Goal: Task Accomplishment & Management: Manage account settings

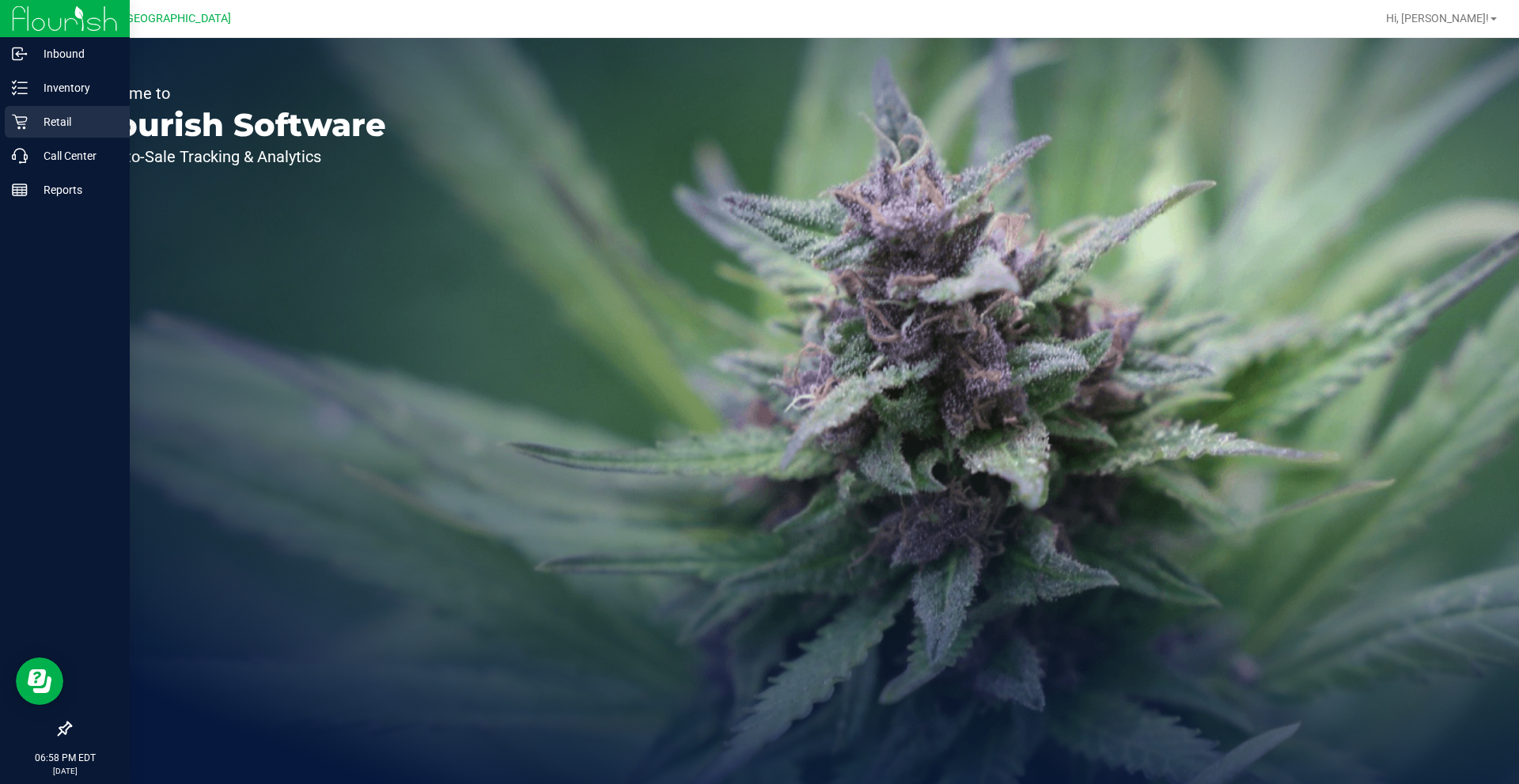
click at [27, 123] on icon at bounding box center [20, 121] width 16 height 16
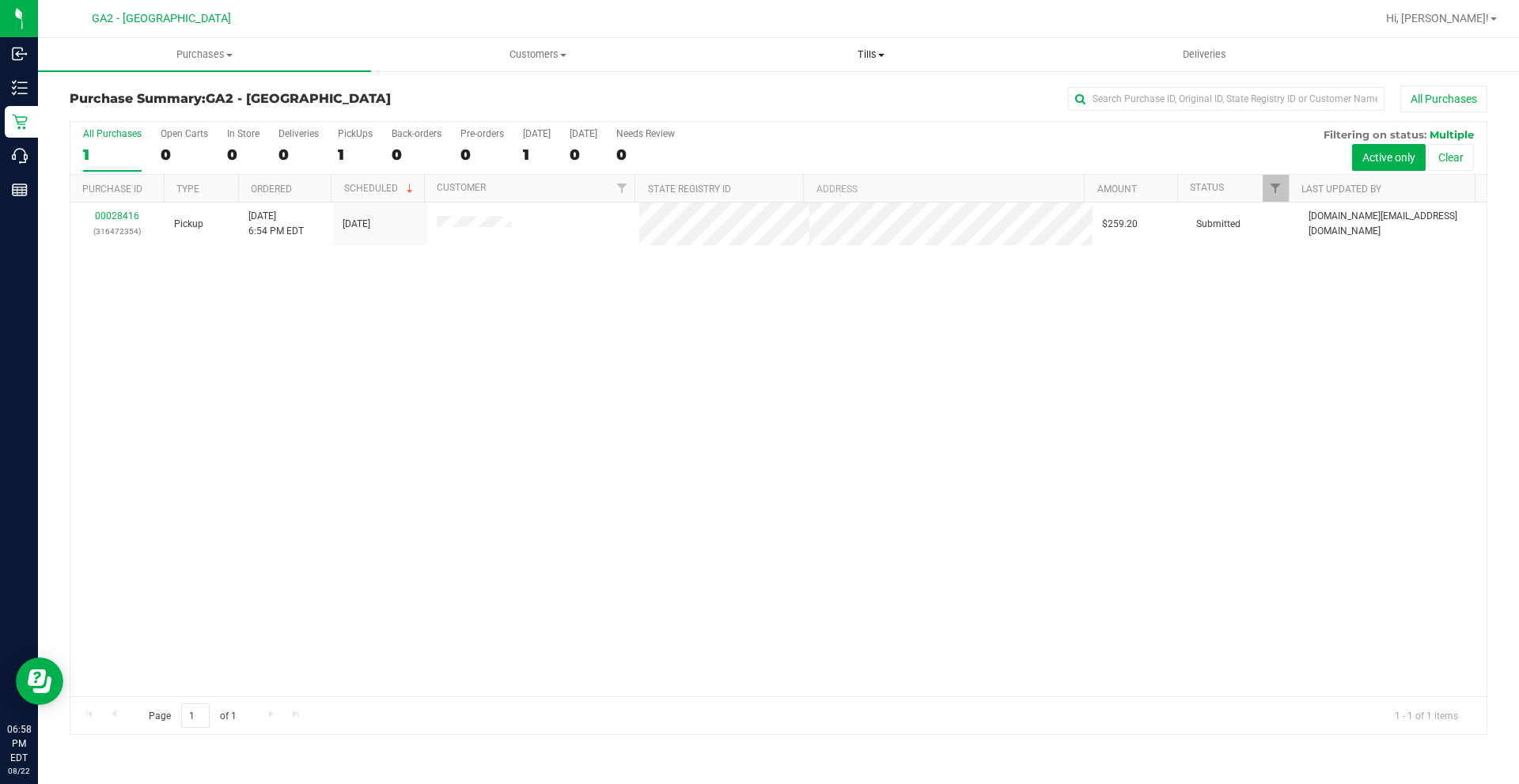
click at [883, 56] on span at bounding box center [881, 55] width 7 height 3
click at [821, 90] on li "Manage tills" at bounding box center [871, 96] width 333 height 19
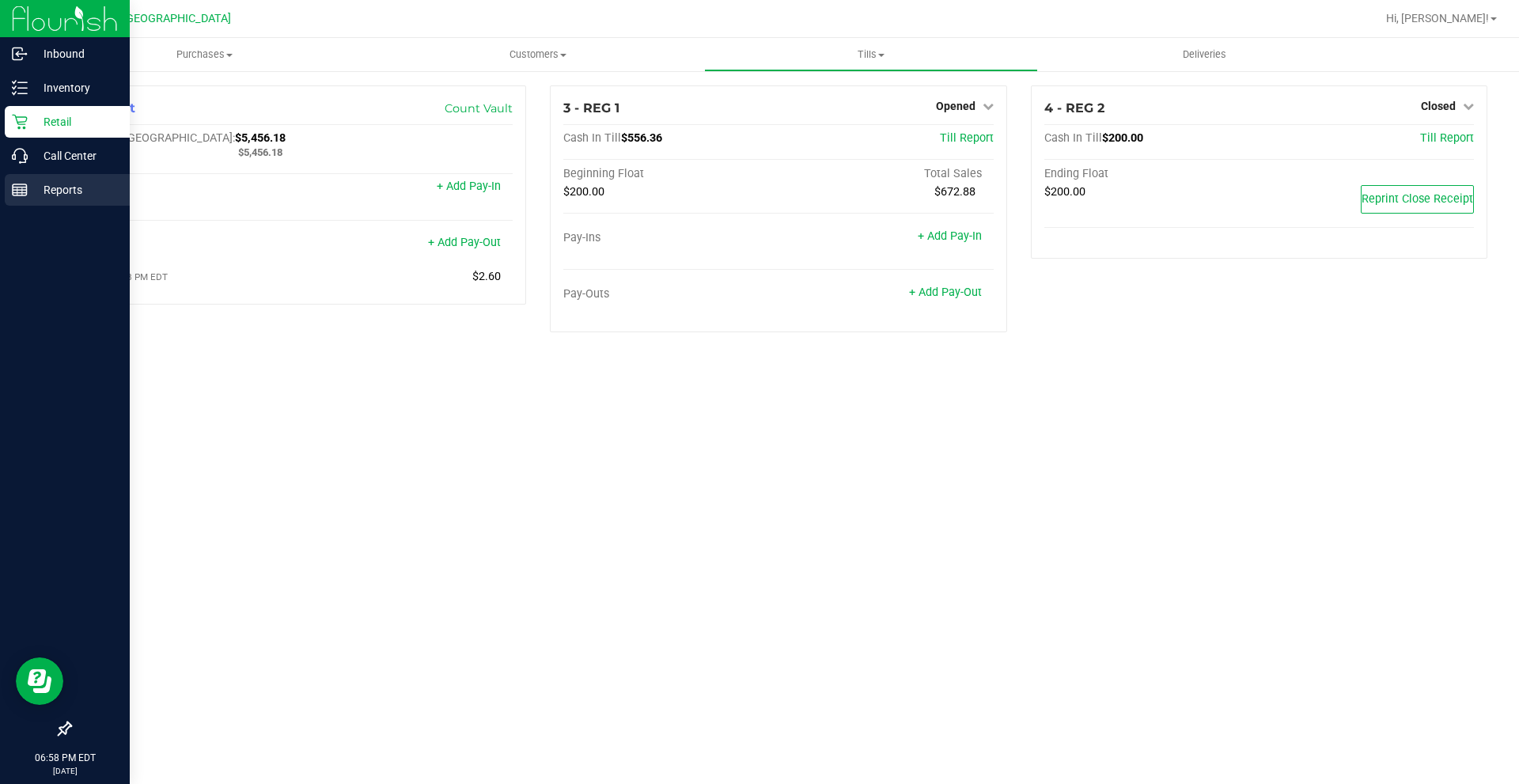
click at [68, 189] on p "Reports" at bounding box center [75, 190] width 95 height 19
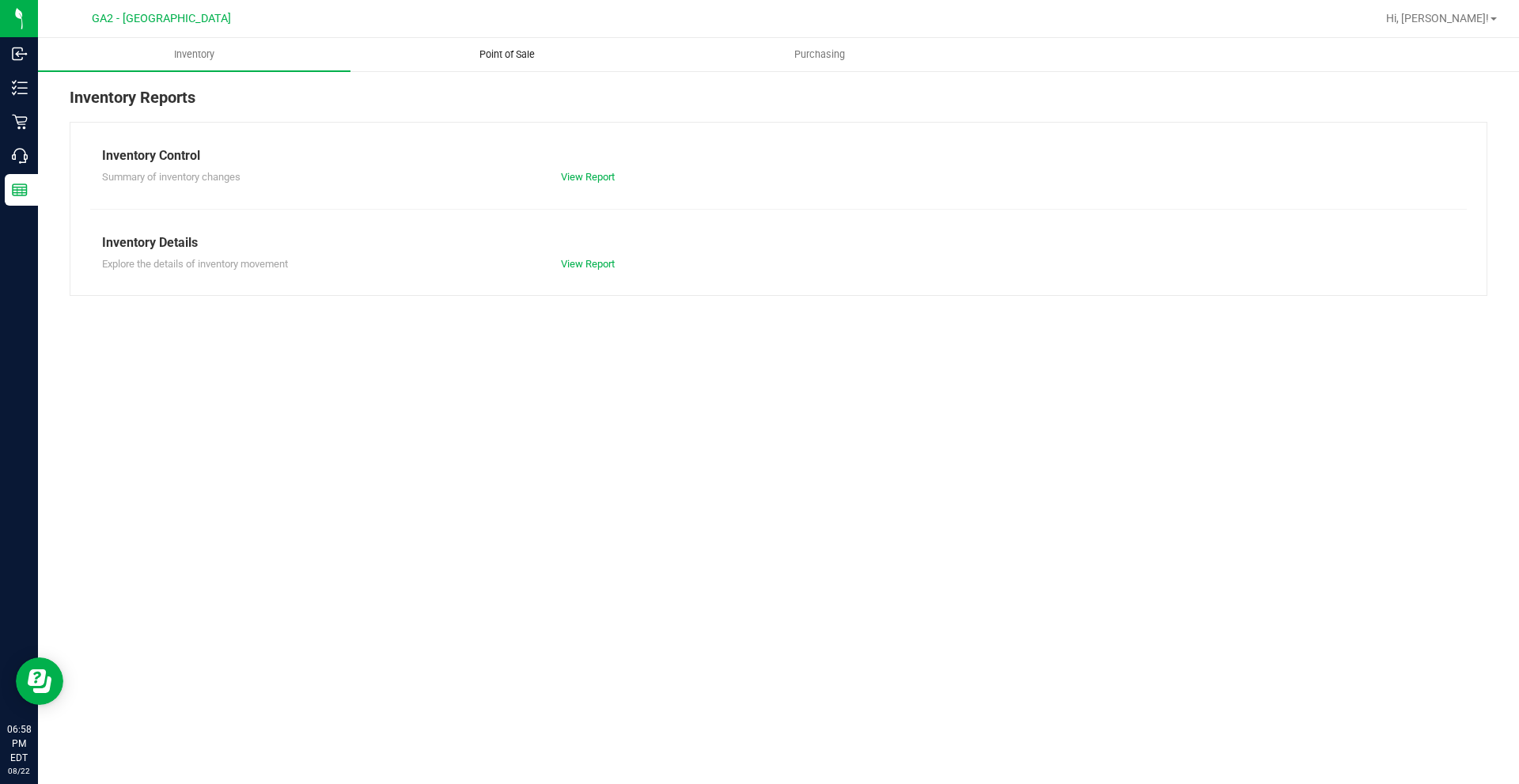
click at [490, 55] on span "Point of Sale" at bounding box center [506, 54] width 98 height 14
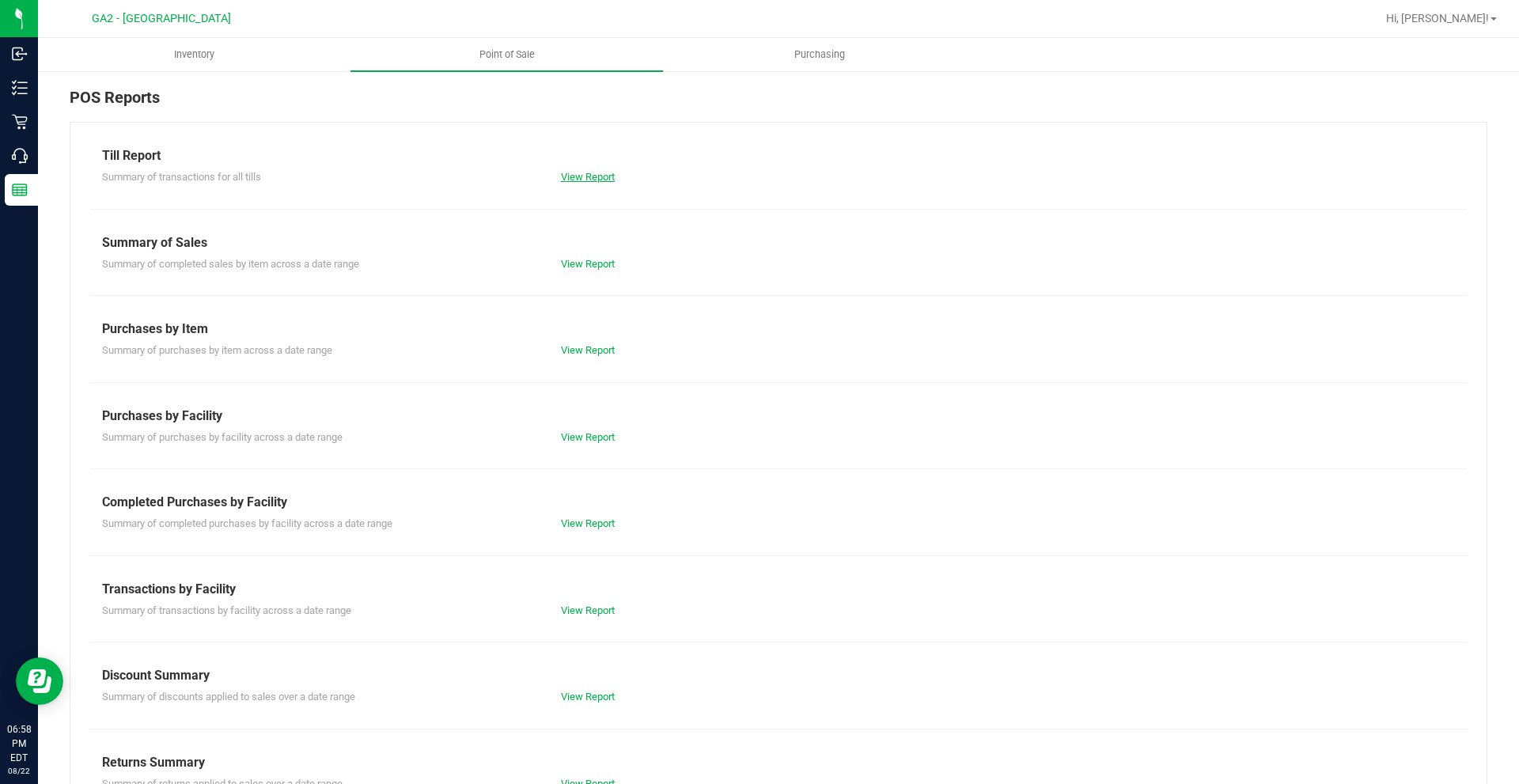
click at [579, 177] on link "View Report" at bounding box center [588, 177] width 54 height 12
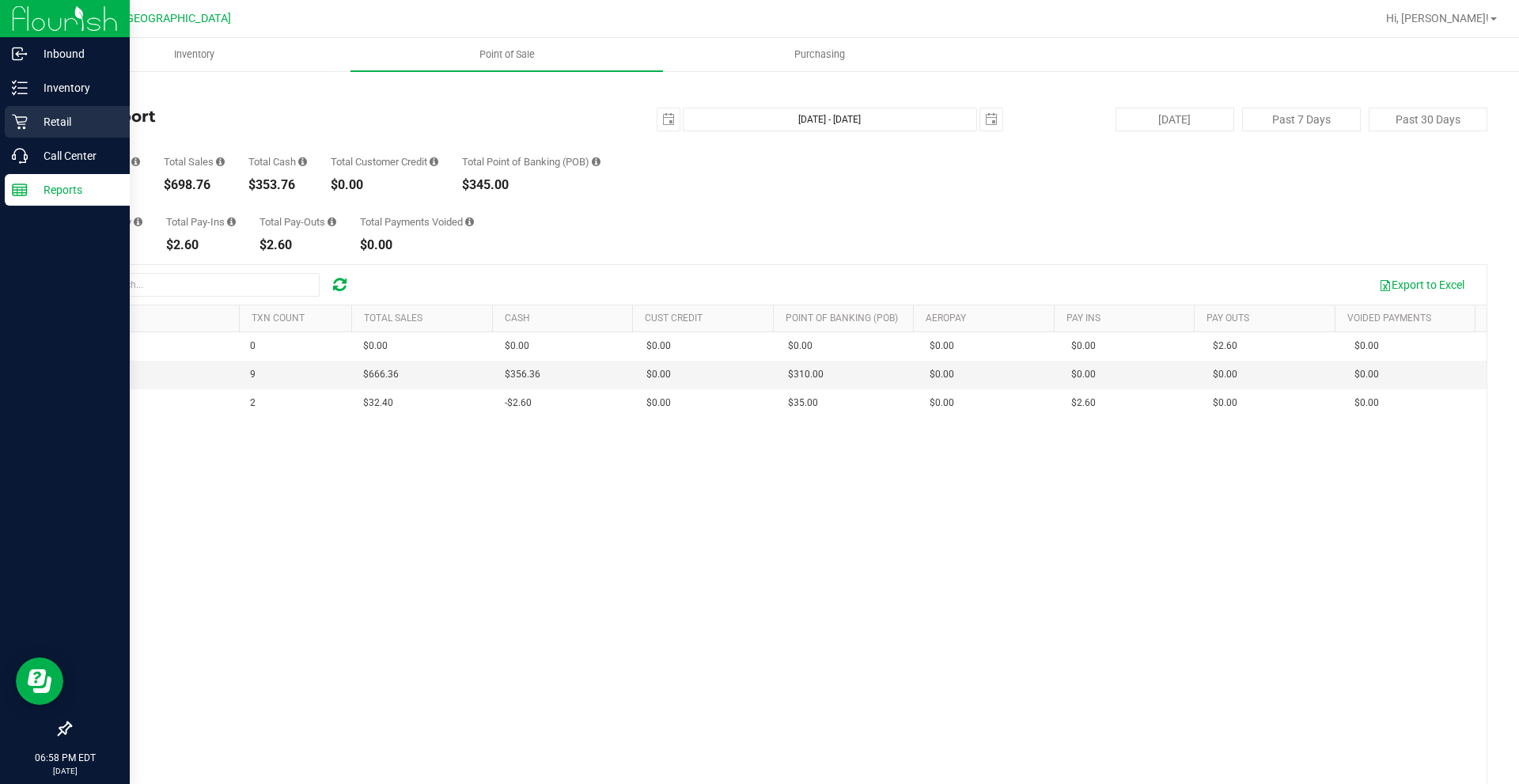
click at [25, 120] on icon at bounding box center [20, 121] width 16 height 16
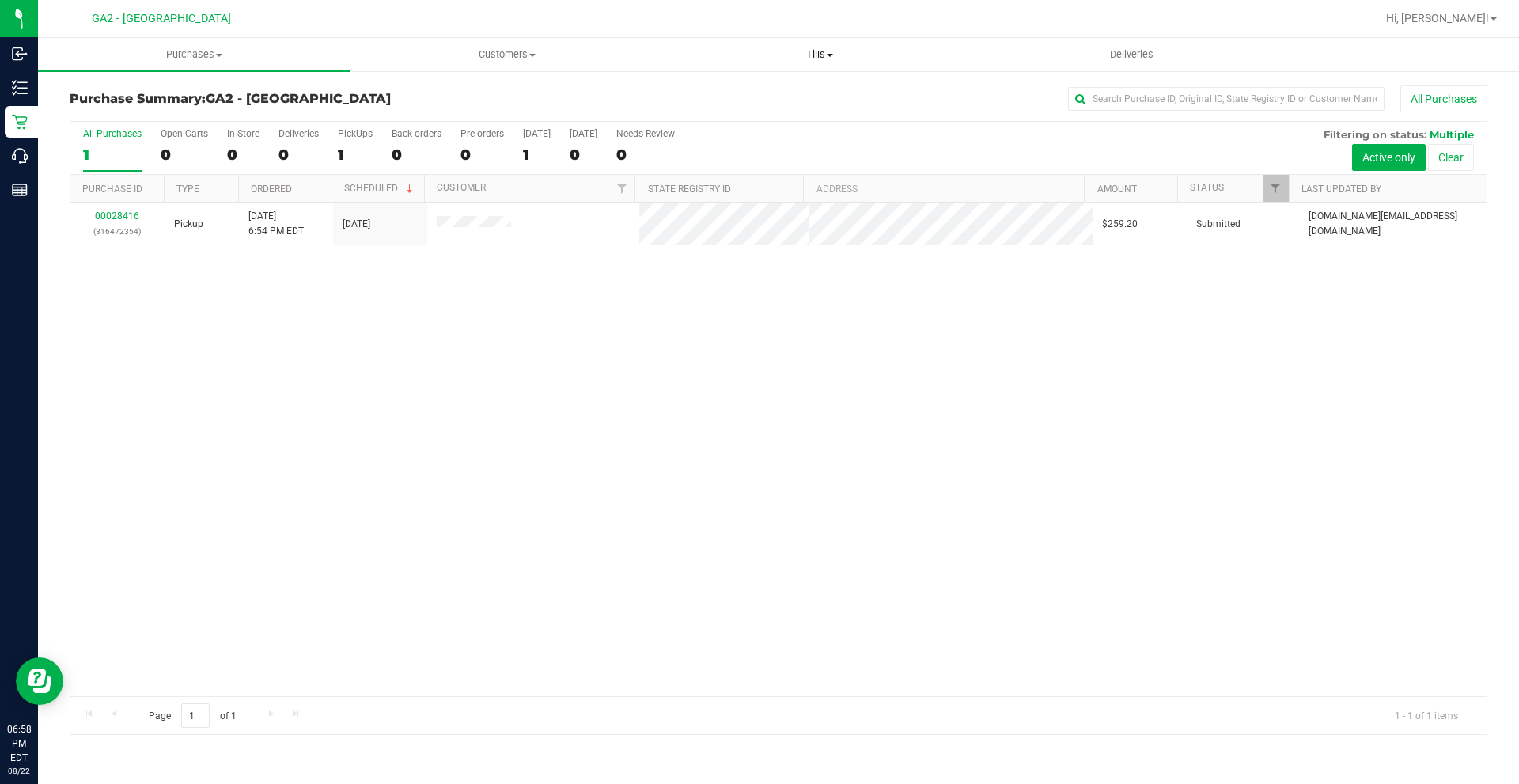
click at [829, 47] on span "Tills" at bounding box center [819, 54] width 311 height 14
click at [783, 96] on li "Manage tills" at bounding box center [819, 96] width 313 height 19
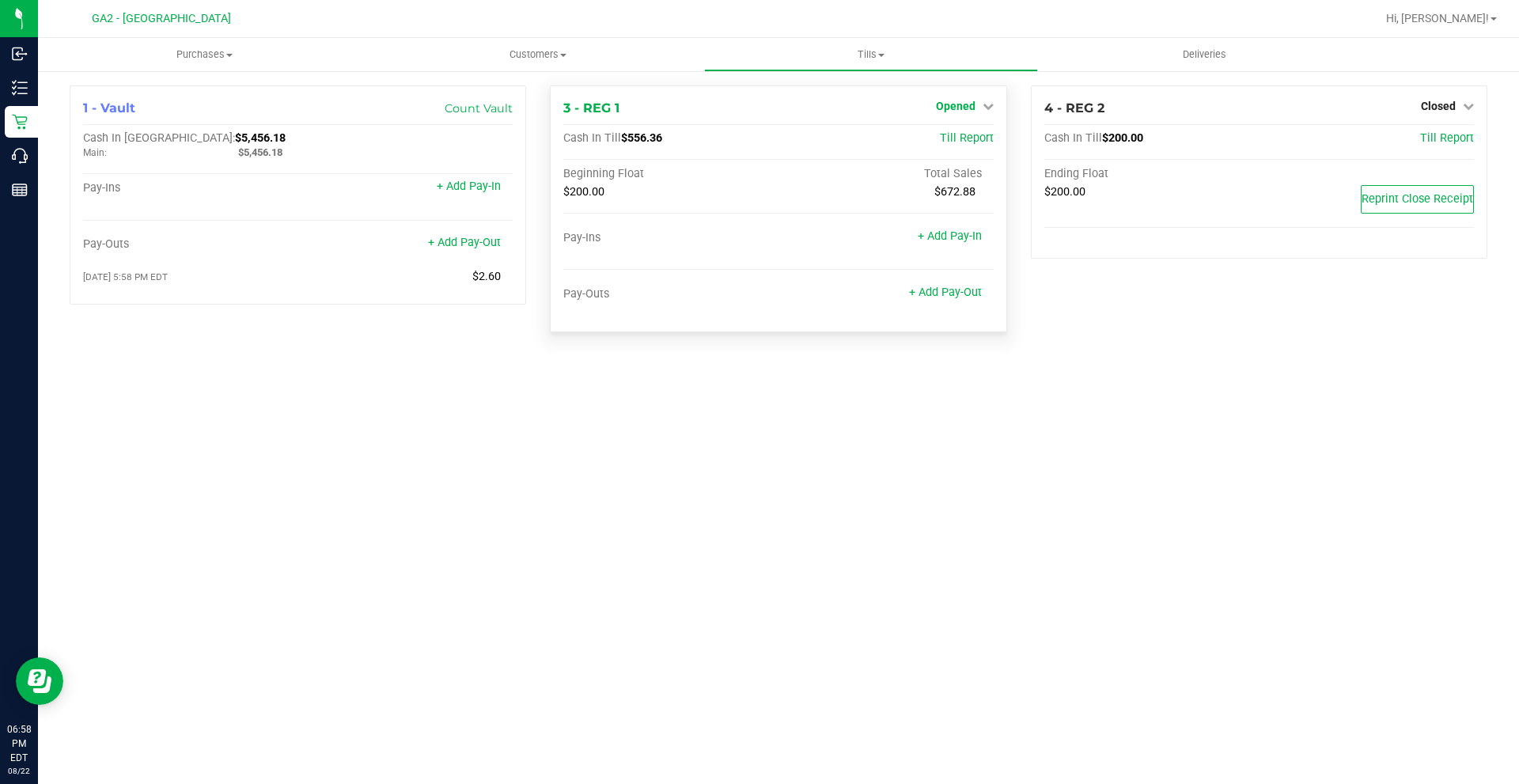
click at [974, 103] on span "Opened" at bounding box center [955, 106] width 40 height 13
click at [963, 134] on link "Close Till" at bounding box center [957, 140] width 43 height 13
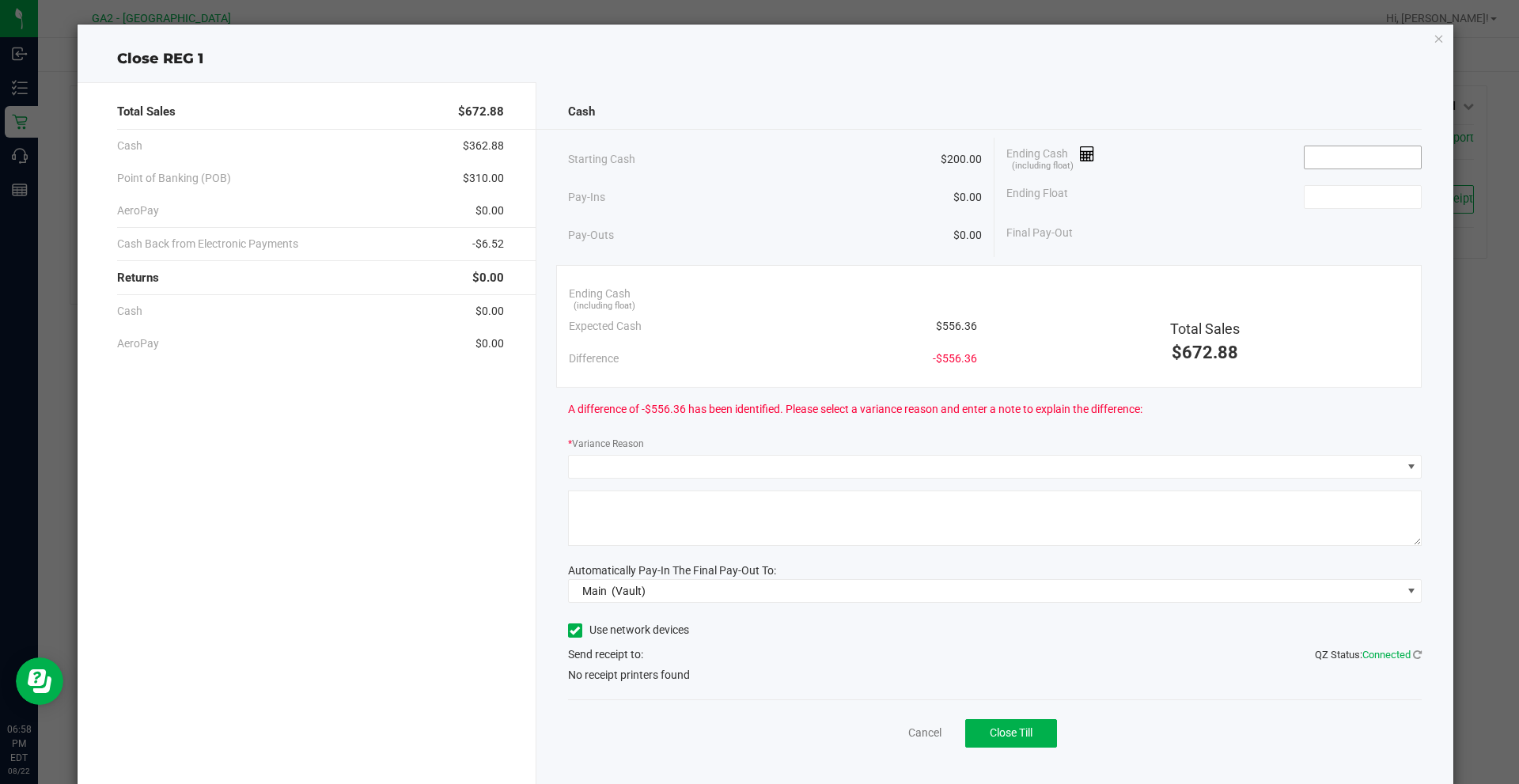
click at [1315, 156] on input at bounding box center [1362, 157] width 116 height 22
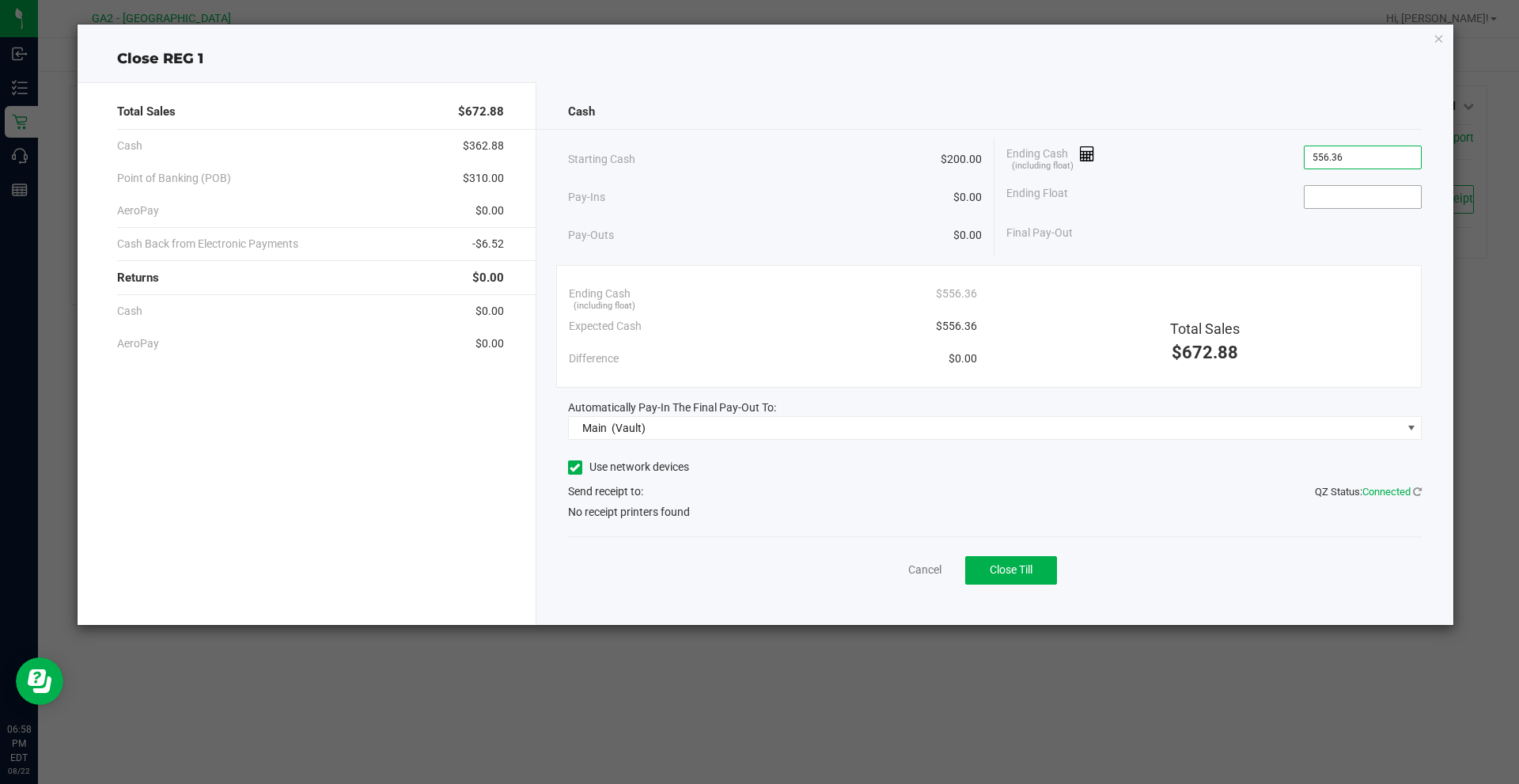
type input "$556.36"
click at [1325, 206] on input at bounding box center [1362, 197] width 116 height 22
type input "$200.00"
click at [1253, 219] on div "Final Pay-Out $356.36" at bounding box center [1214, 233] width 415 height 33
click at [576, 474] on label "Use network devices" at bounding box center [629, 467] width 121 height 17
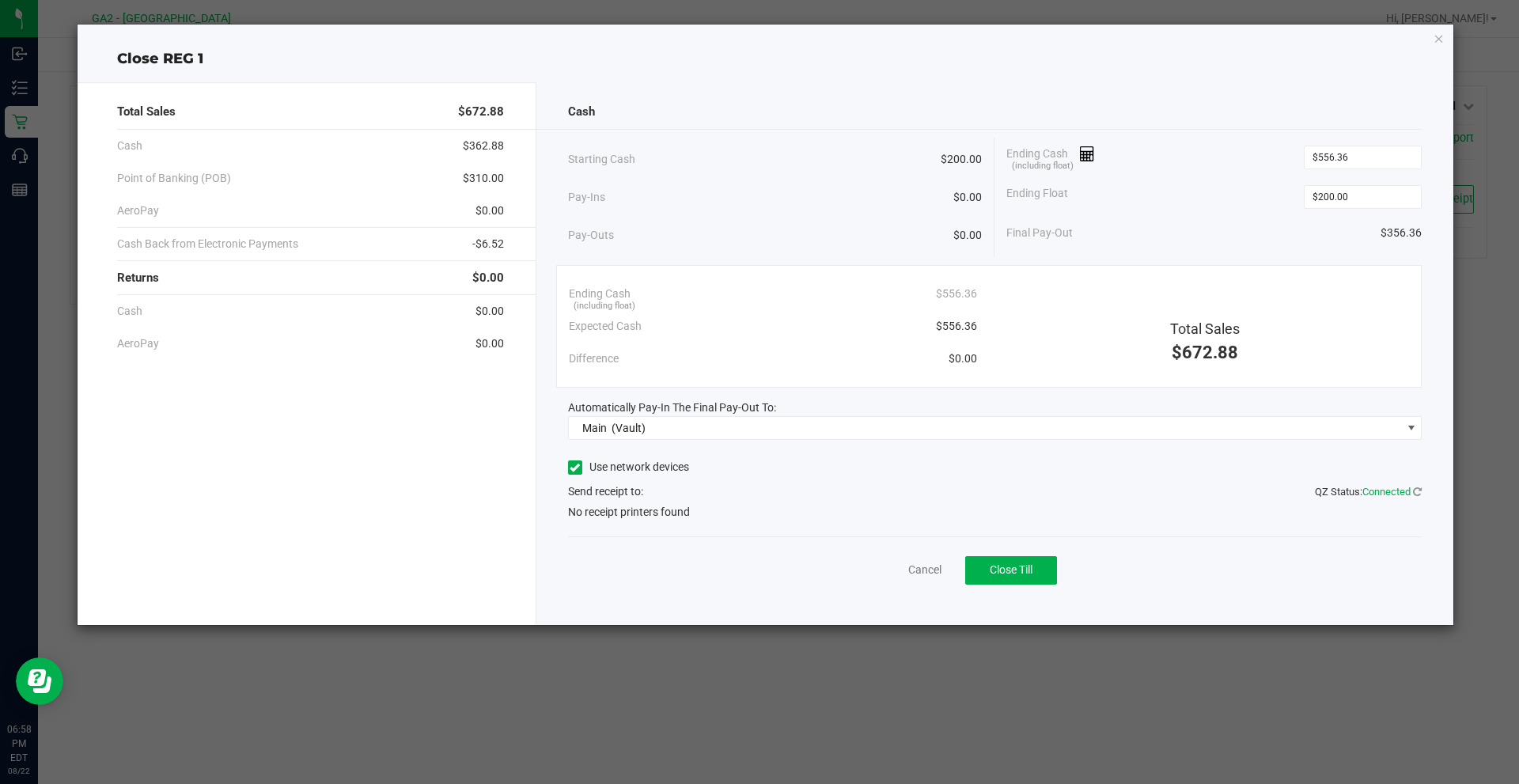
click at [0, 0] on input "Use network devices" at bounding box center [0, 0] width 0 height 0
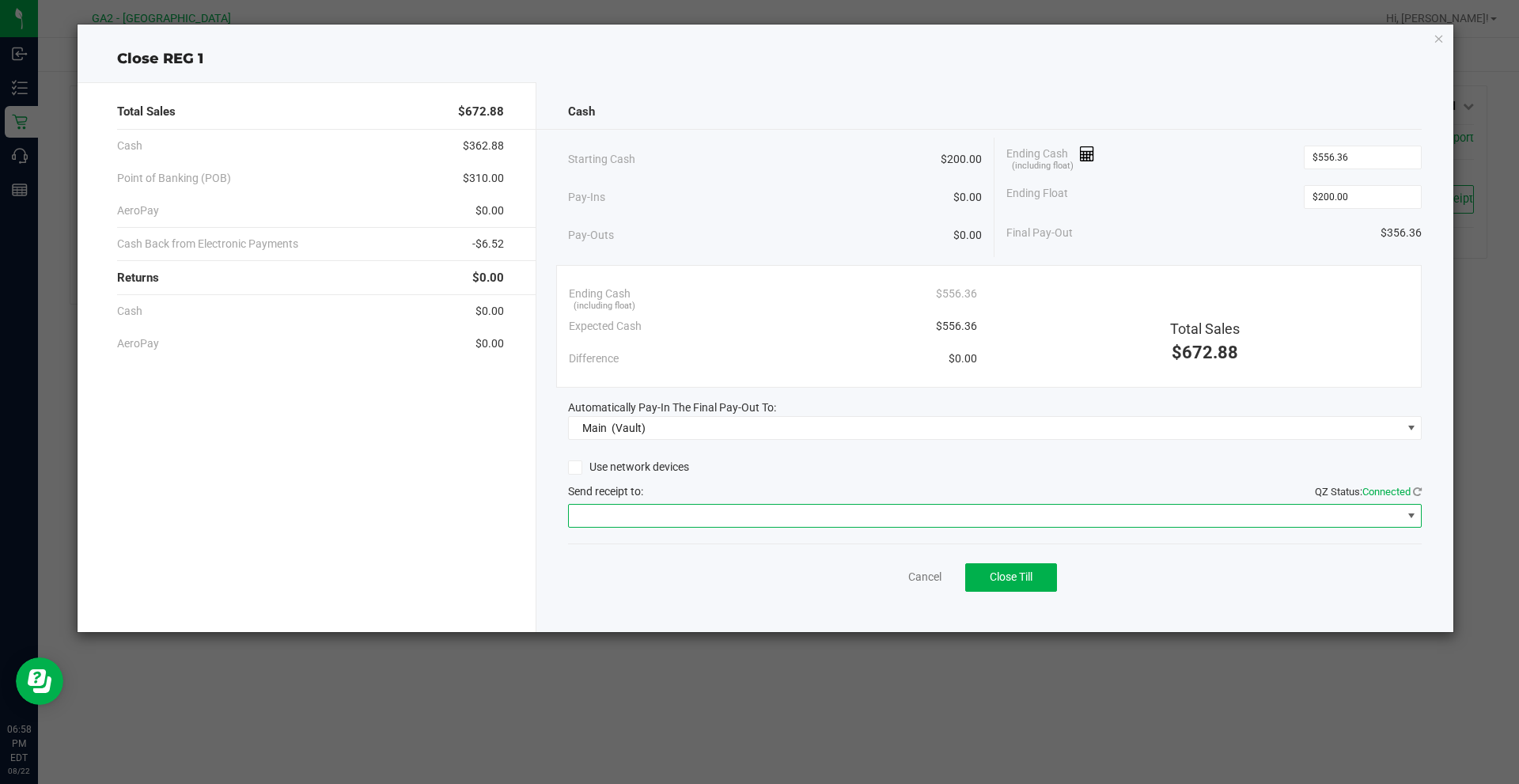
click at [727, 515] on span at bounding box center [985, 516] width 833 height 22
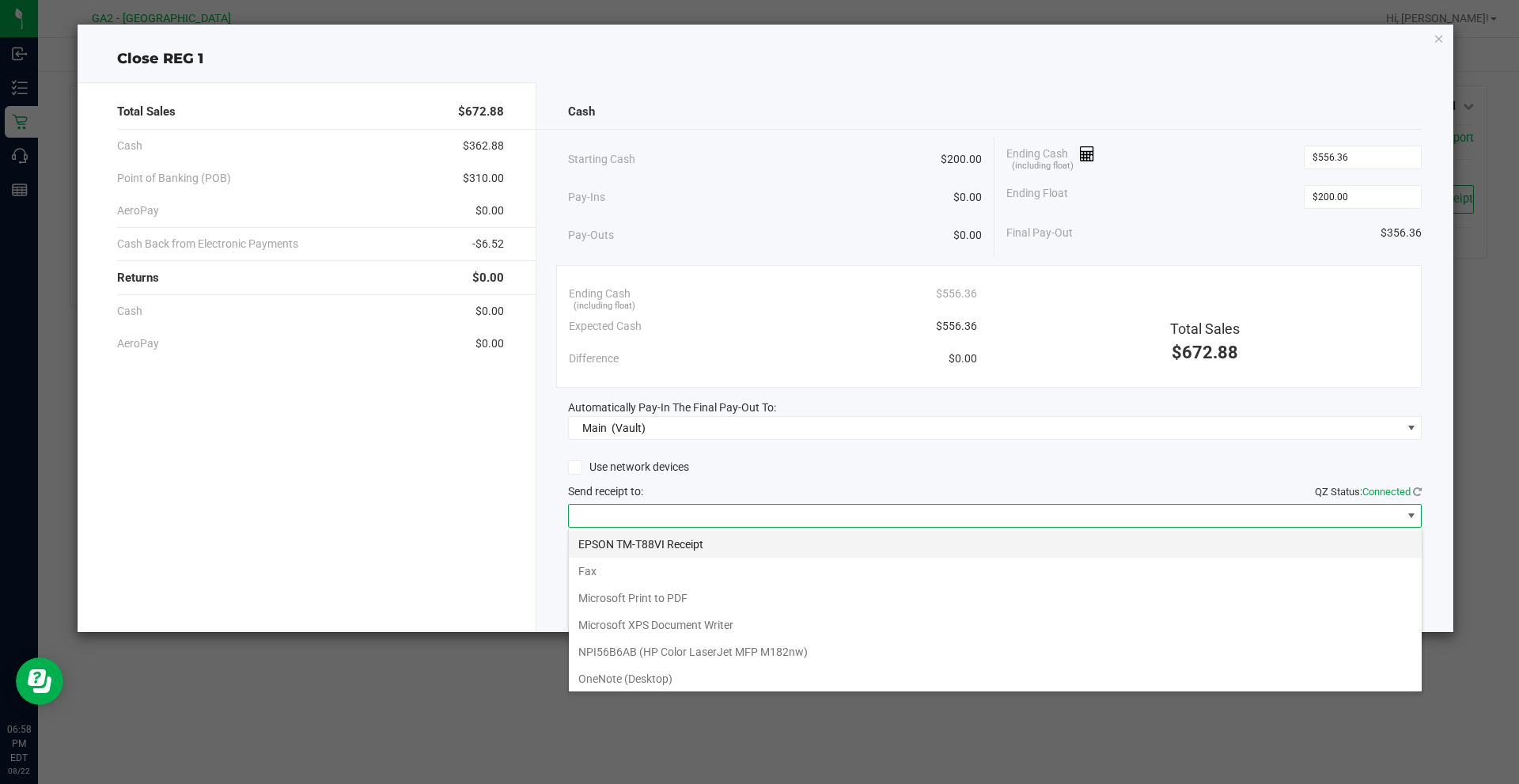
scroll to position [24, 854]
click at [717, 540] on Receipt "EPSON TM-T88VI Receipt" at bounding box center [994, 544] width 853 height 27
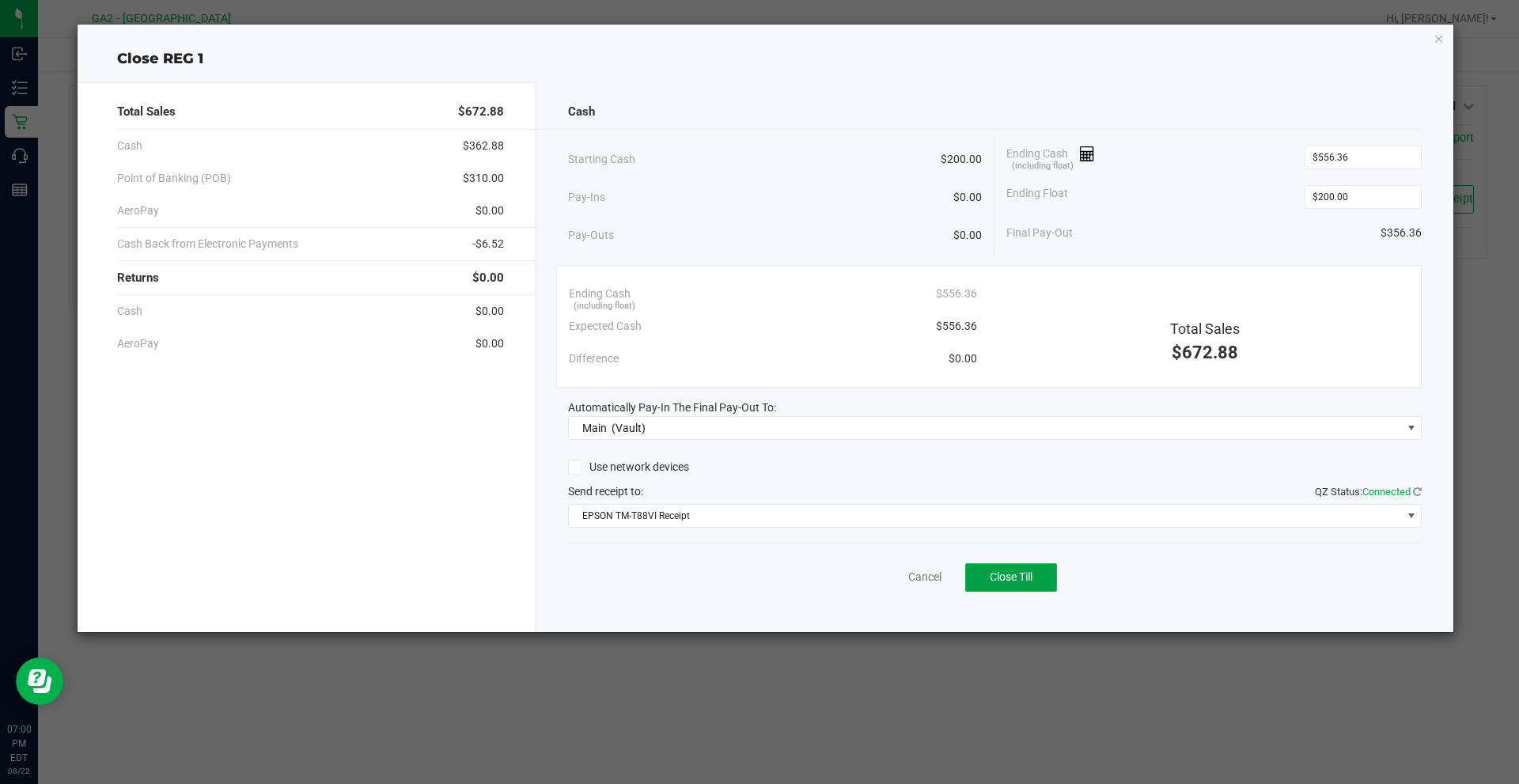
click at [1019, 579] on span "Close Till" at bounding box center [1011, 577] width 43 height 13
click at [1444, 48] on div "Close REG 1" at bounding box center [766, 59] width 1377 height 21
click at [1442, 45] on icon "button" at bounding box center [1439, 38] width 11 height 19
